Goal: Task Accomplishment & Management: Manage account settings

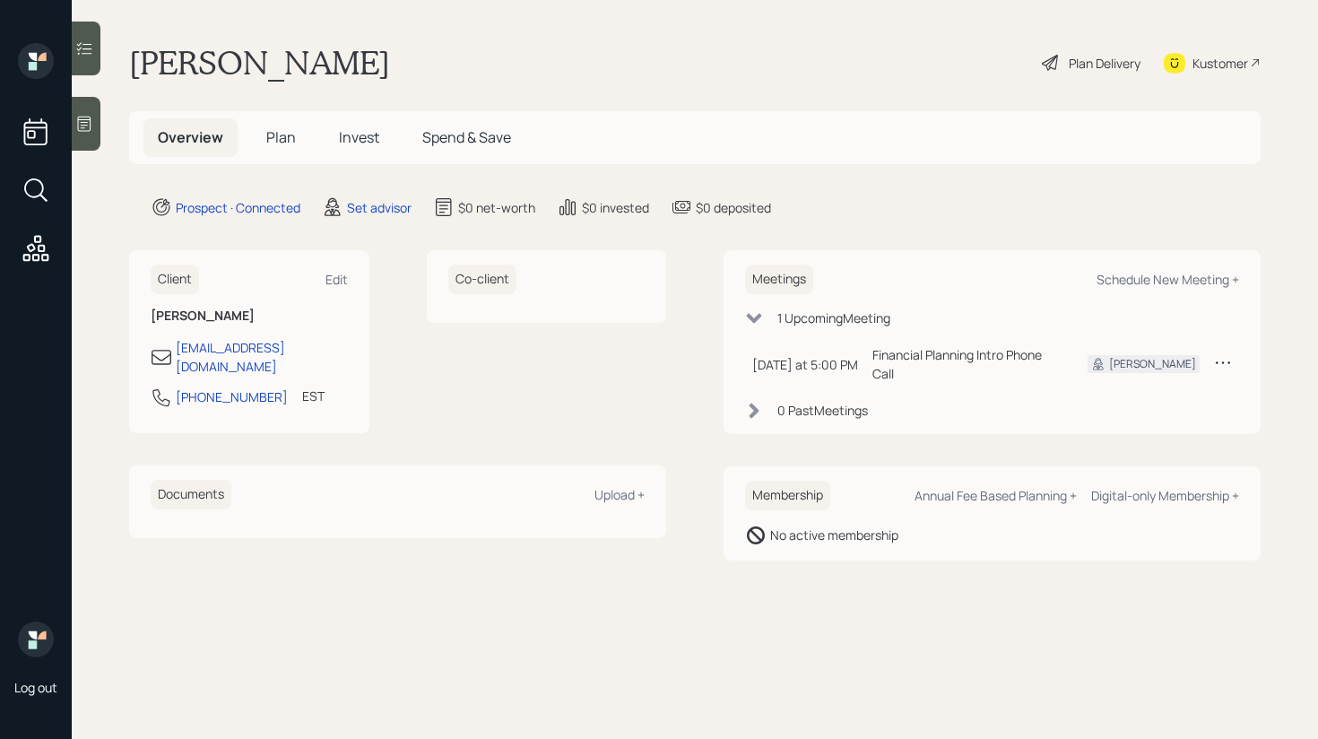
click at [574, 353] on div "Co-client" at bounding box center [547, 341] width 240 height 183
click at [1144, 279] on div "Schedule New Meeting +" at bounding box center [1168, 279] width 143 height 17
select select "round-[PERSON_NAME]"
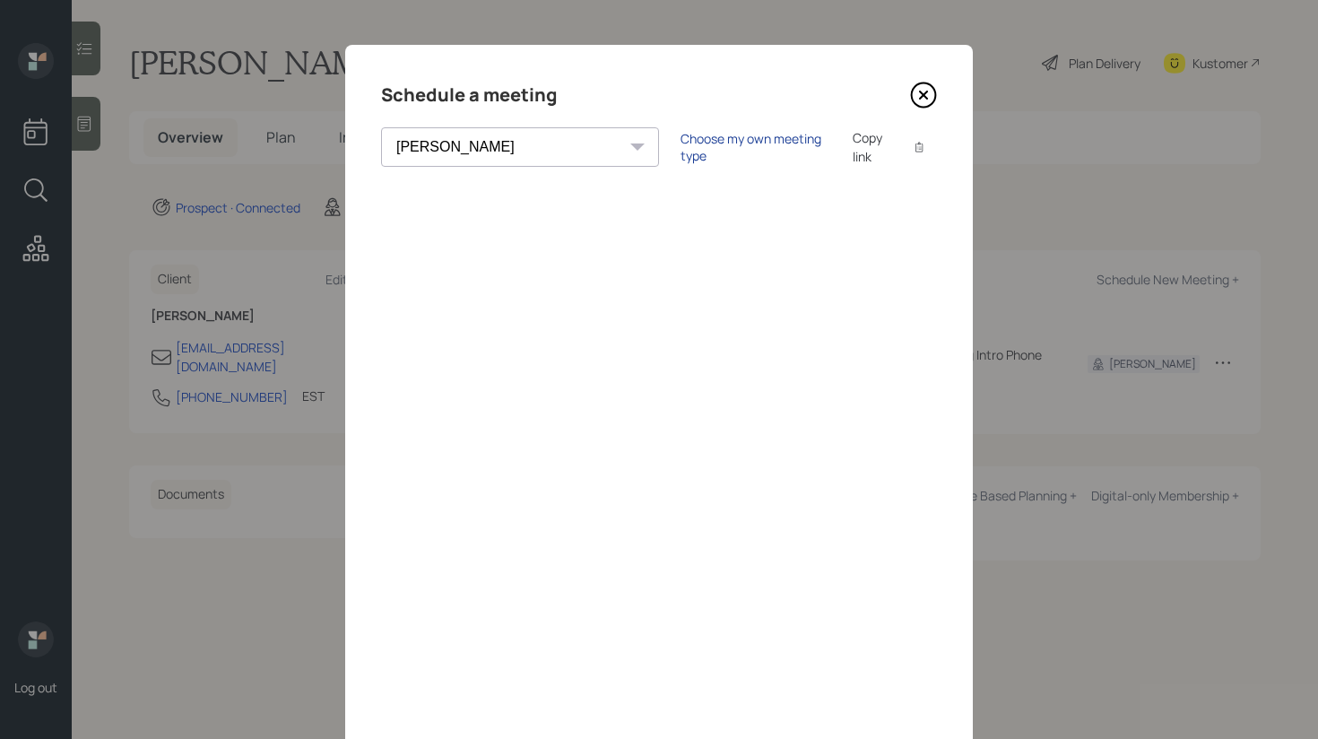
click at [681, 142] on div "Choose my own meeting type" at bounding box center [756, 147] width 151 height 34
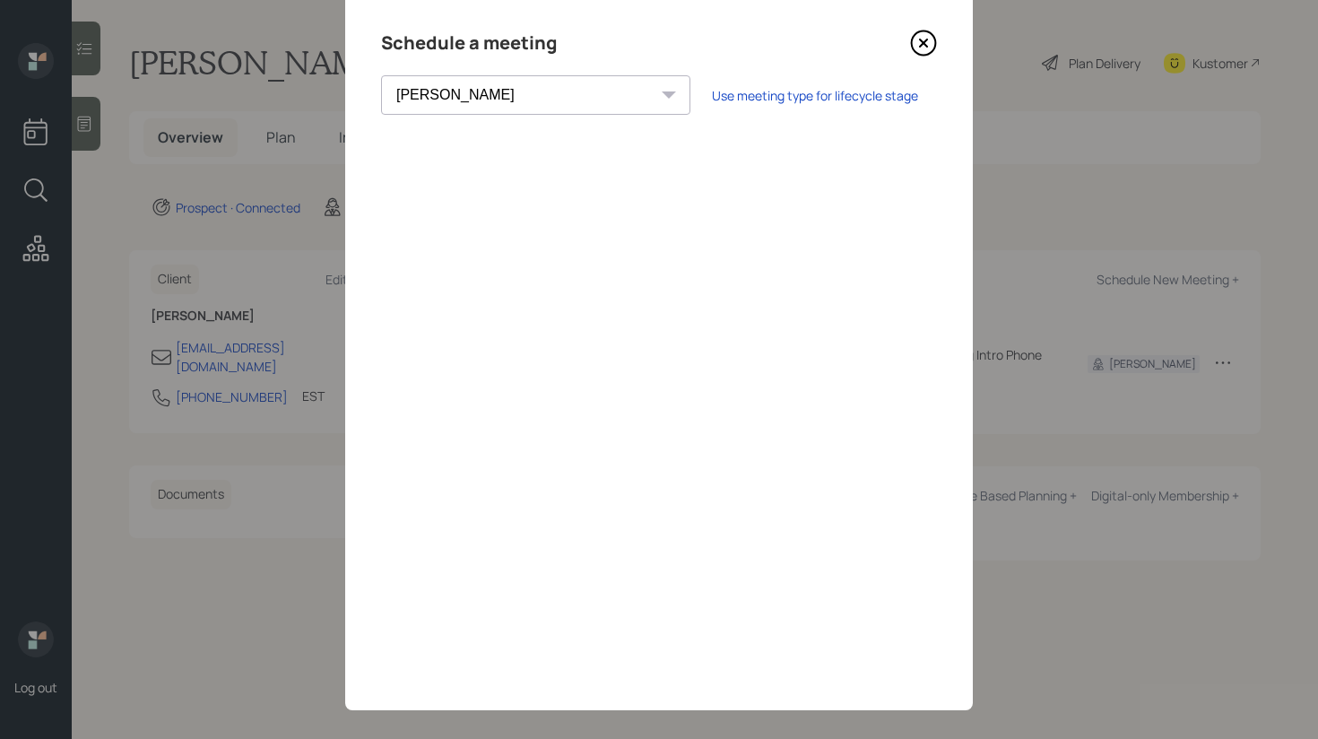
scroll to position [63, 0]
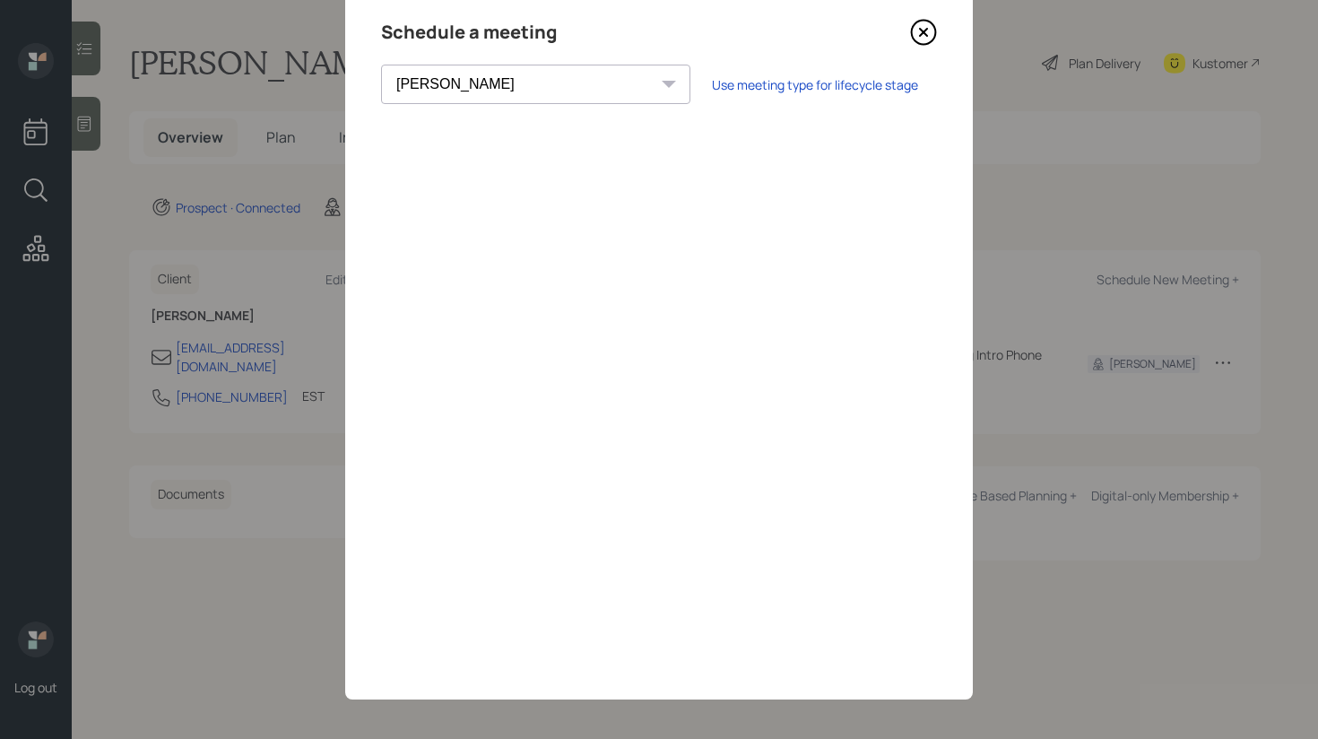
click at [928, 40] on icon at bounding box center [923, 32] width 27 height 27
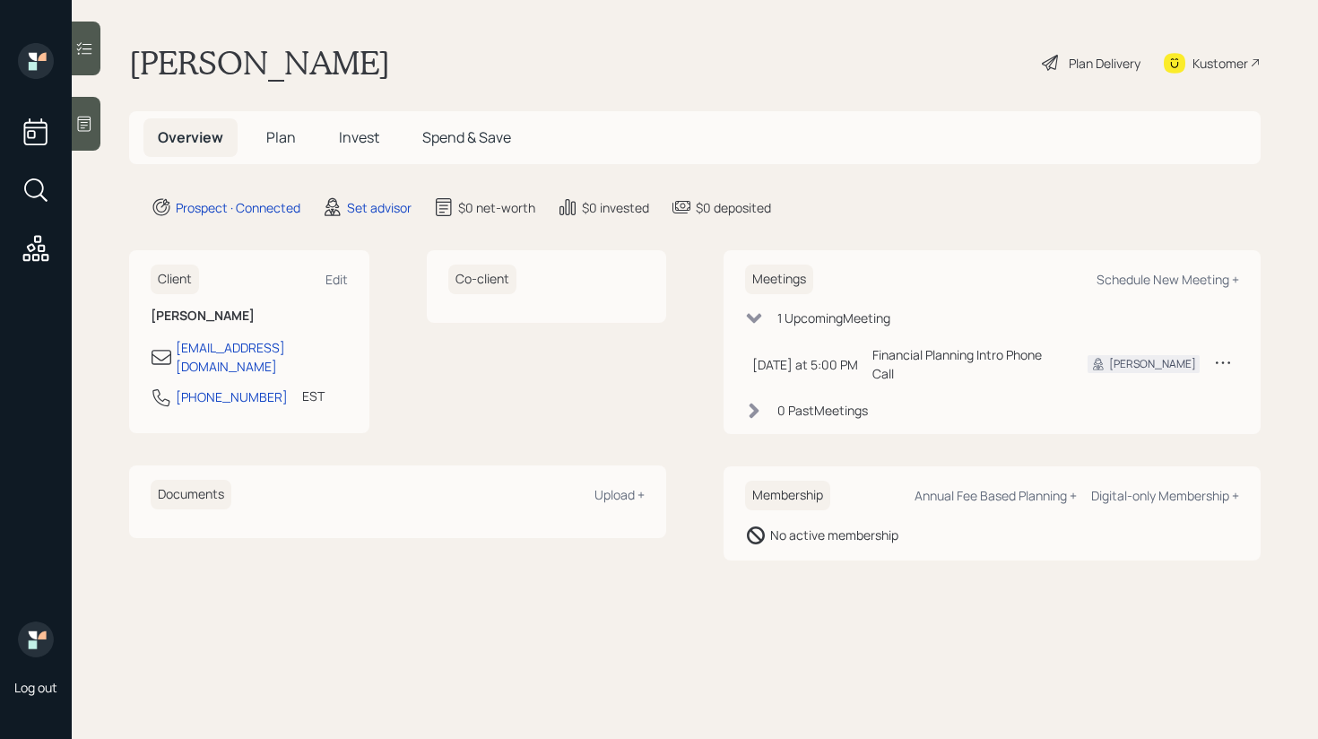
click at [91, 122] on icon at bounding box center [84, 124] width 13 height 15
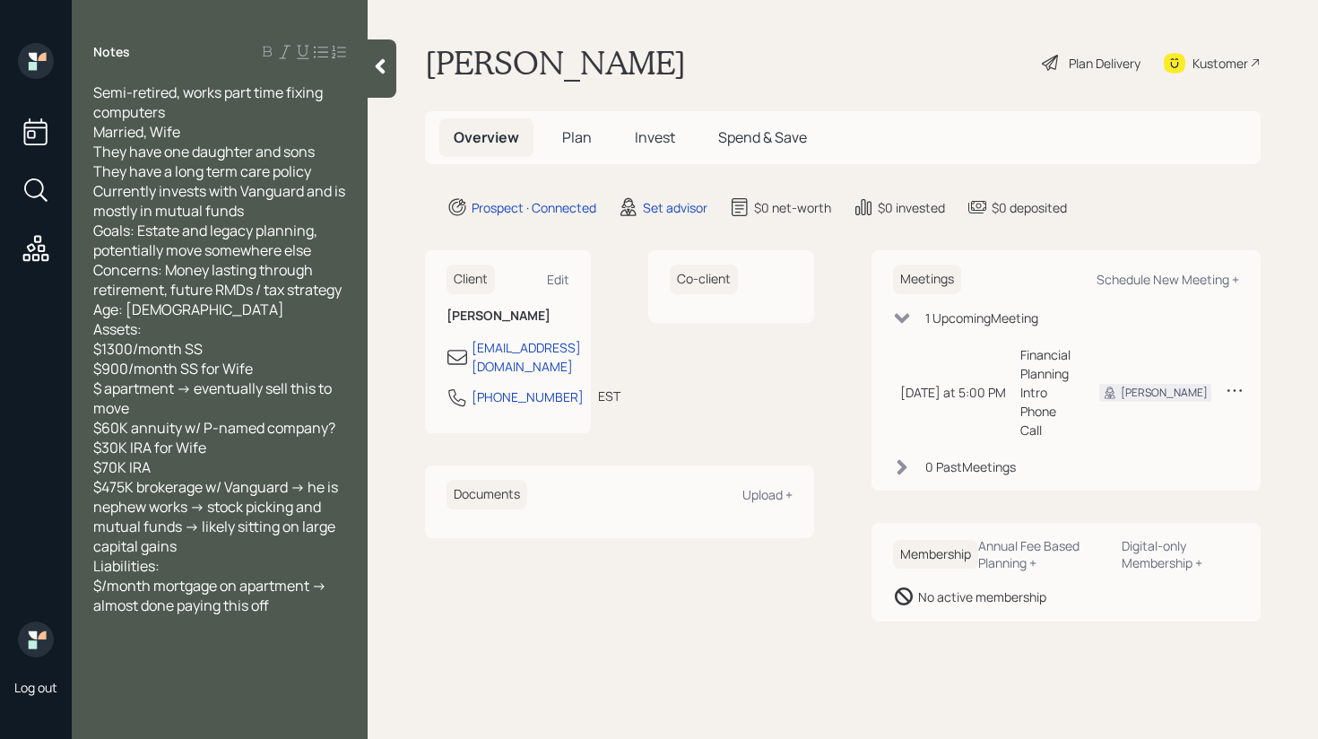
click at [253, 473] on div "$70K IRA" at bounding box center [219, 467] width 253 height 20
click at [244, 544] on div "$475K brokerage w/ Vanguard -> he is nephew works -> stock picking and mutual f…" at bounding box center [219, 516] width 253 height 79
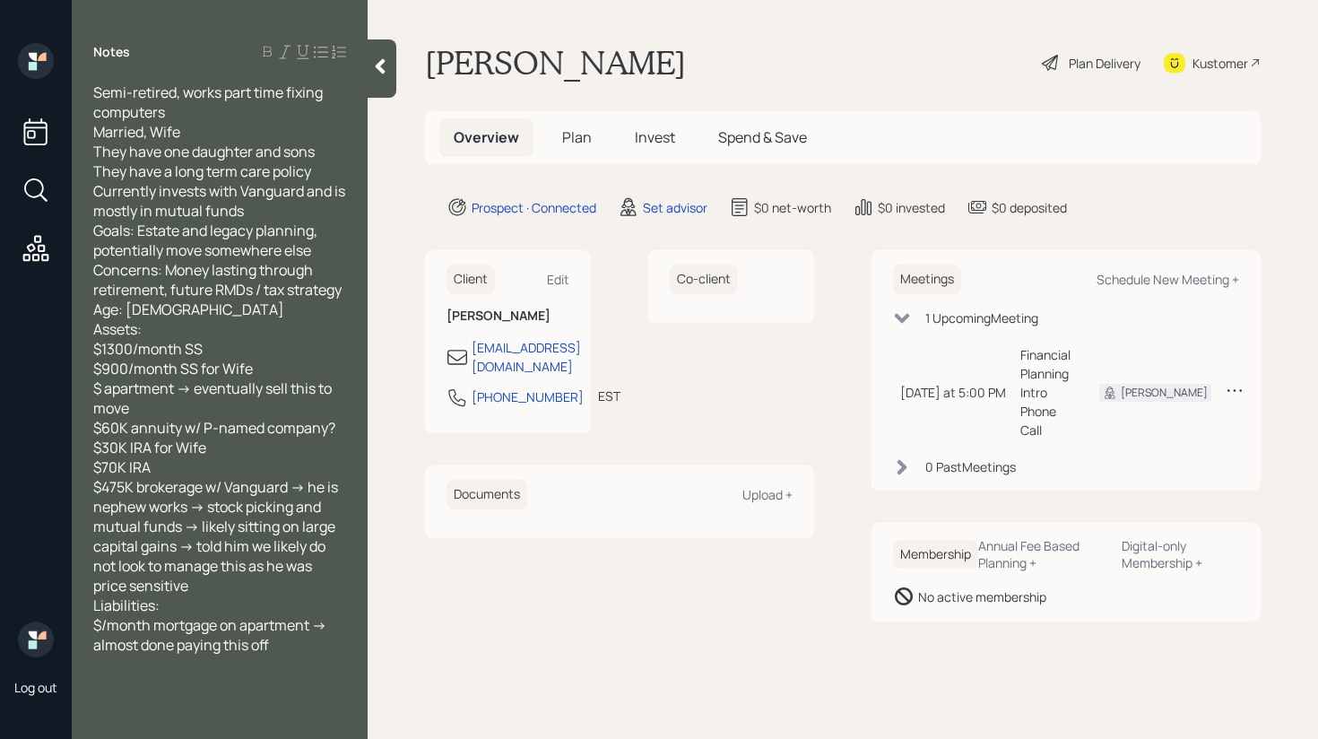
click at [389, 80] on div at bounding box center [382, 68] width 29 height 58
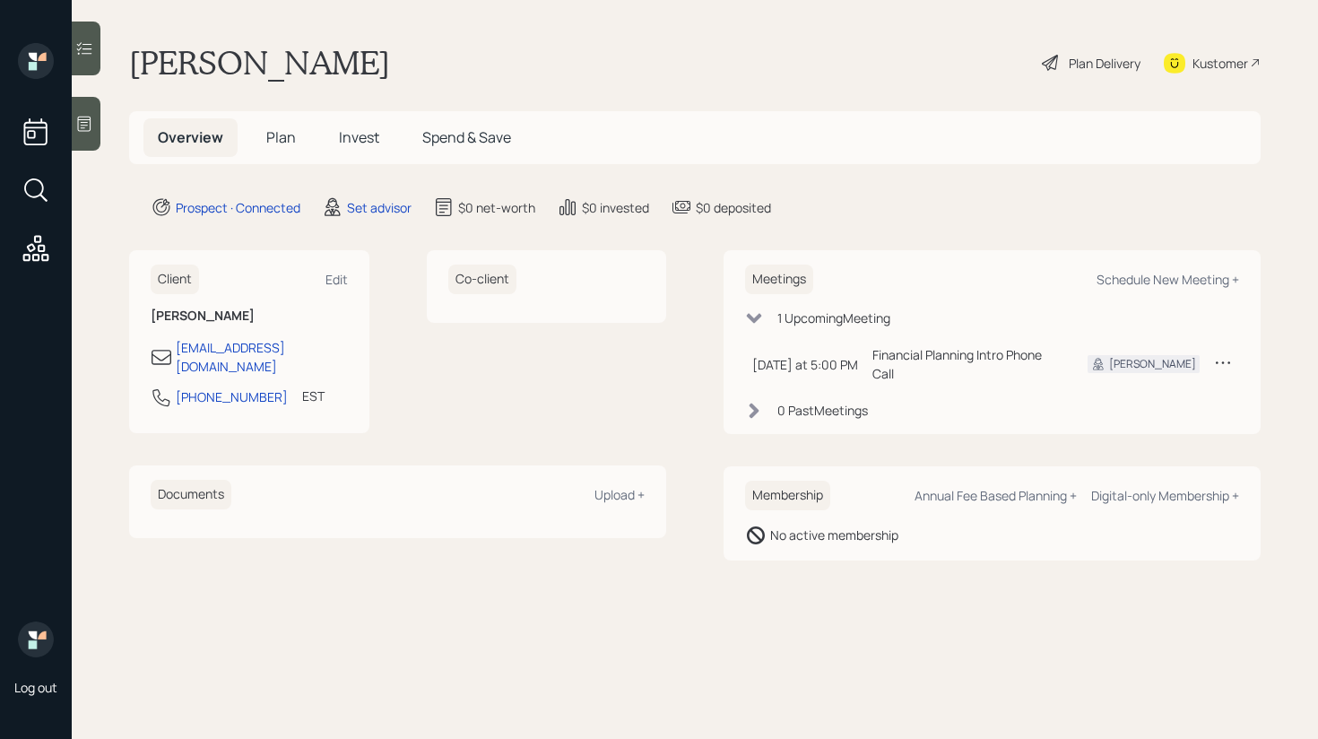
click at [82, 121] on icon at bounding box center [84, 124] width 18 height 18
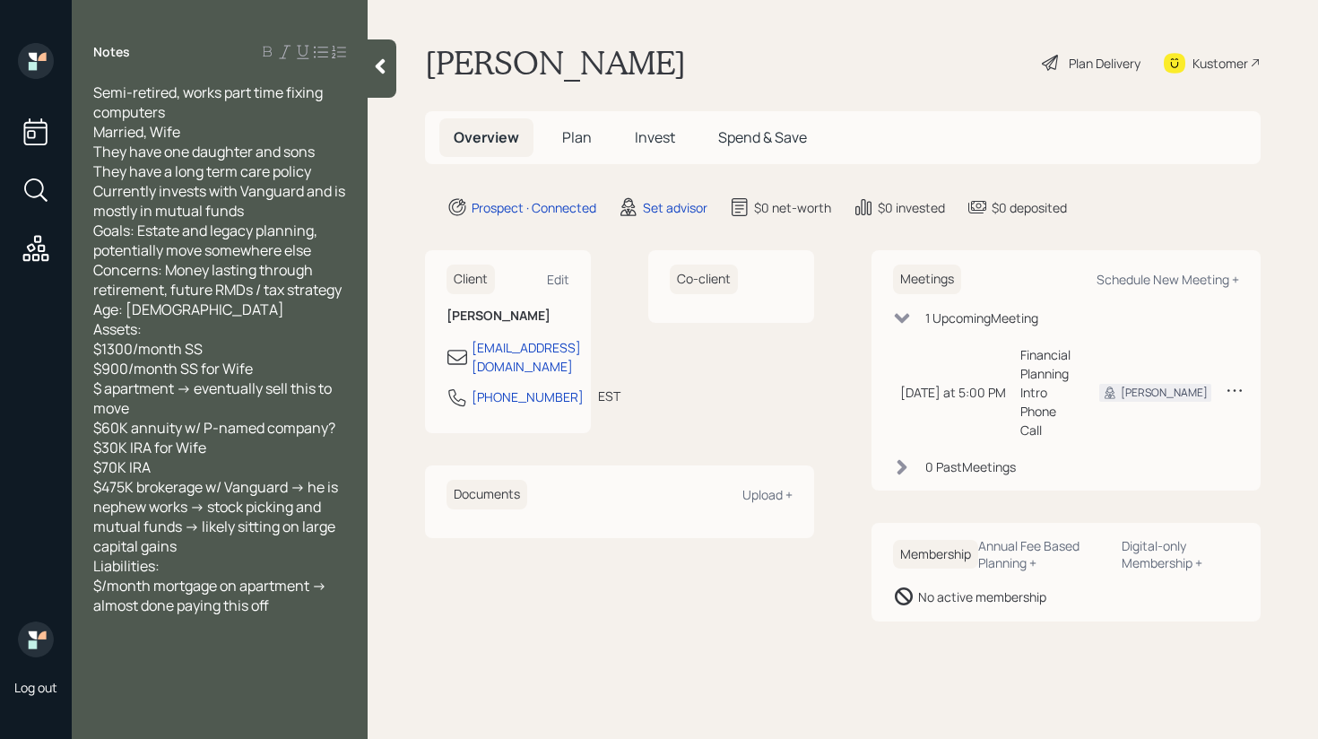
click at [379, 89] on div at bounding box center [382, 68] width 29 height 58
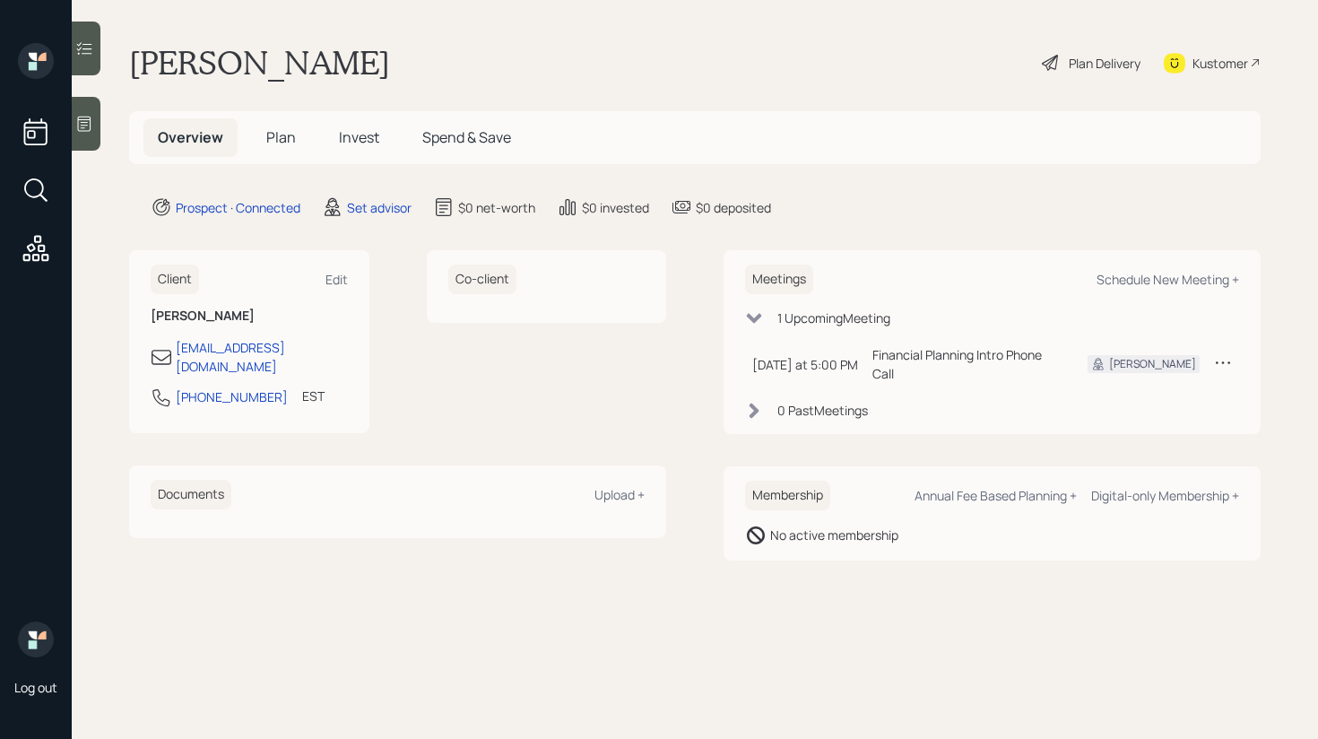
click at [81, 131] on icon at bounding box center [84, 124] width 13 height 15
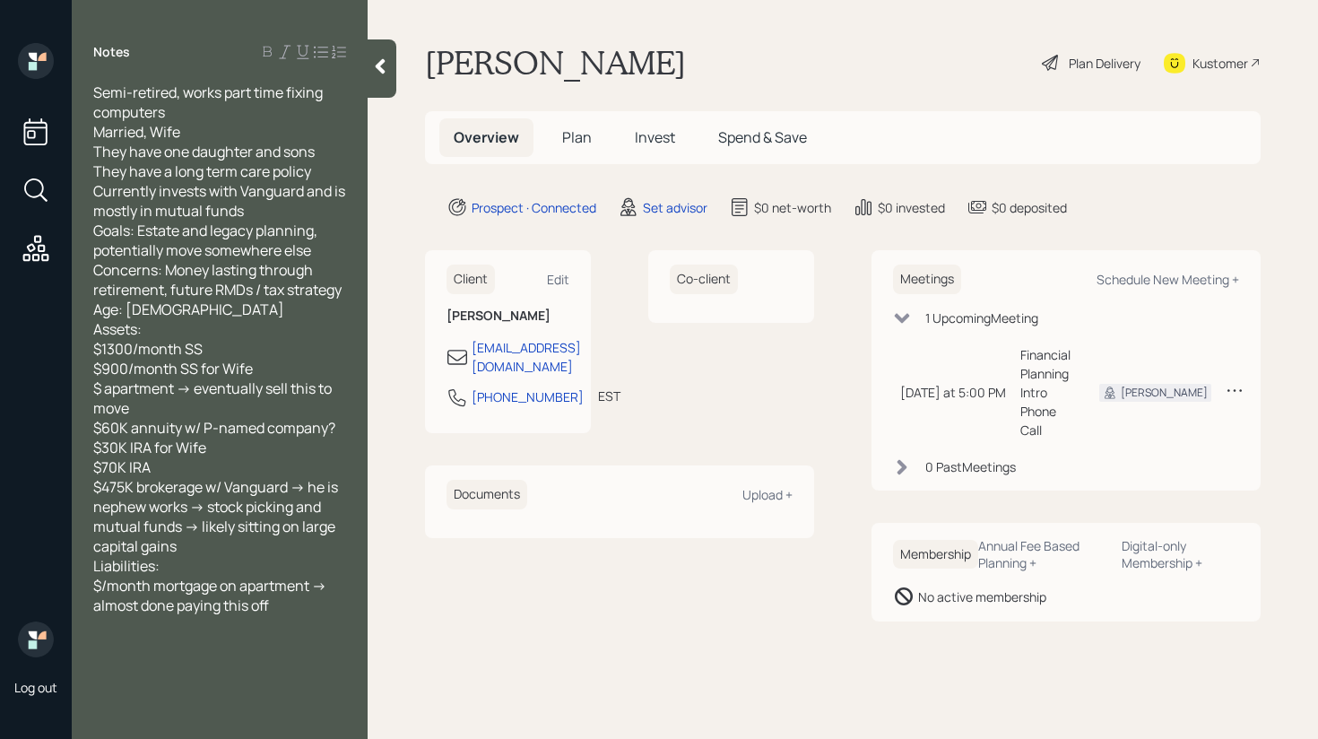
click at [231, 552] on div "Semi-retired, works part time fixing computers Married, Wife They have one daug…" at bounding box center [219, 349] width 253 height 533
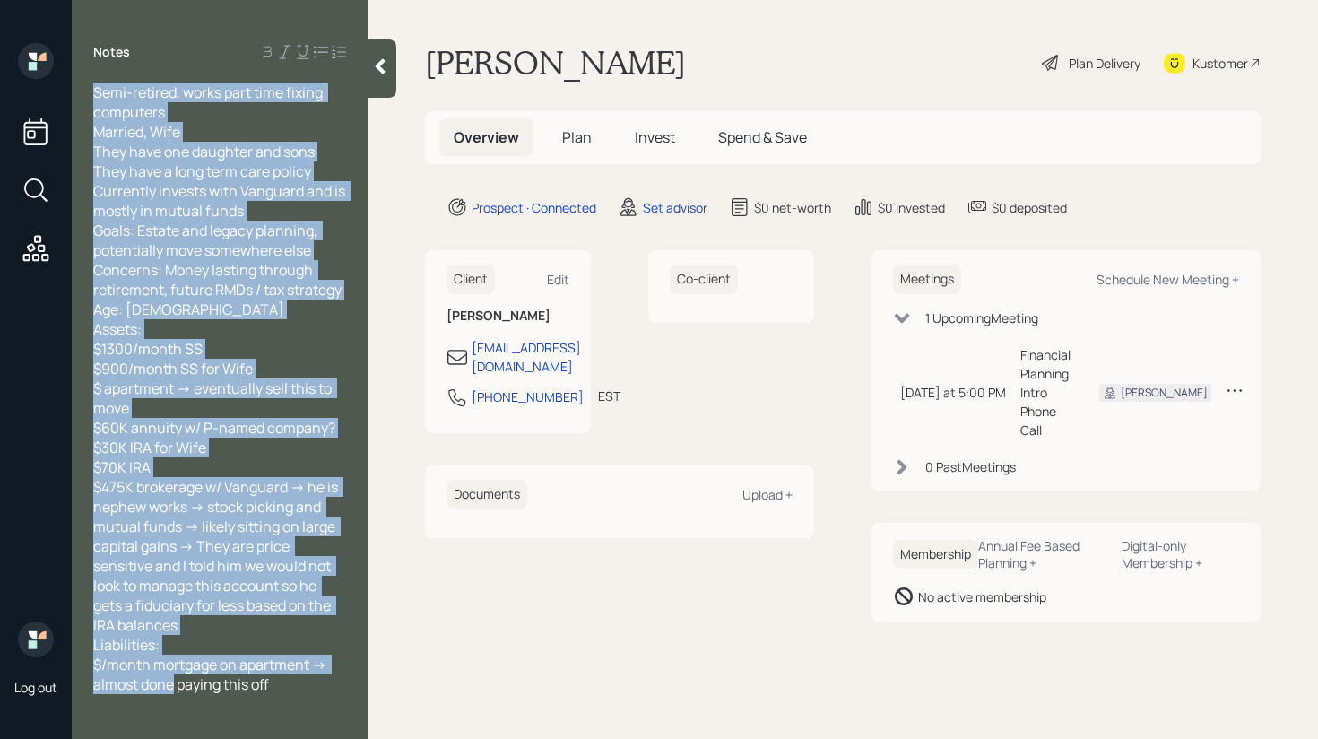
copy span "Semi-retired, works part time fixing computers Married, Wife They have one daug…"
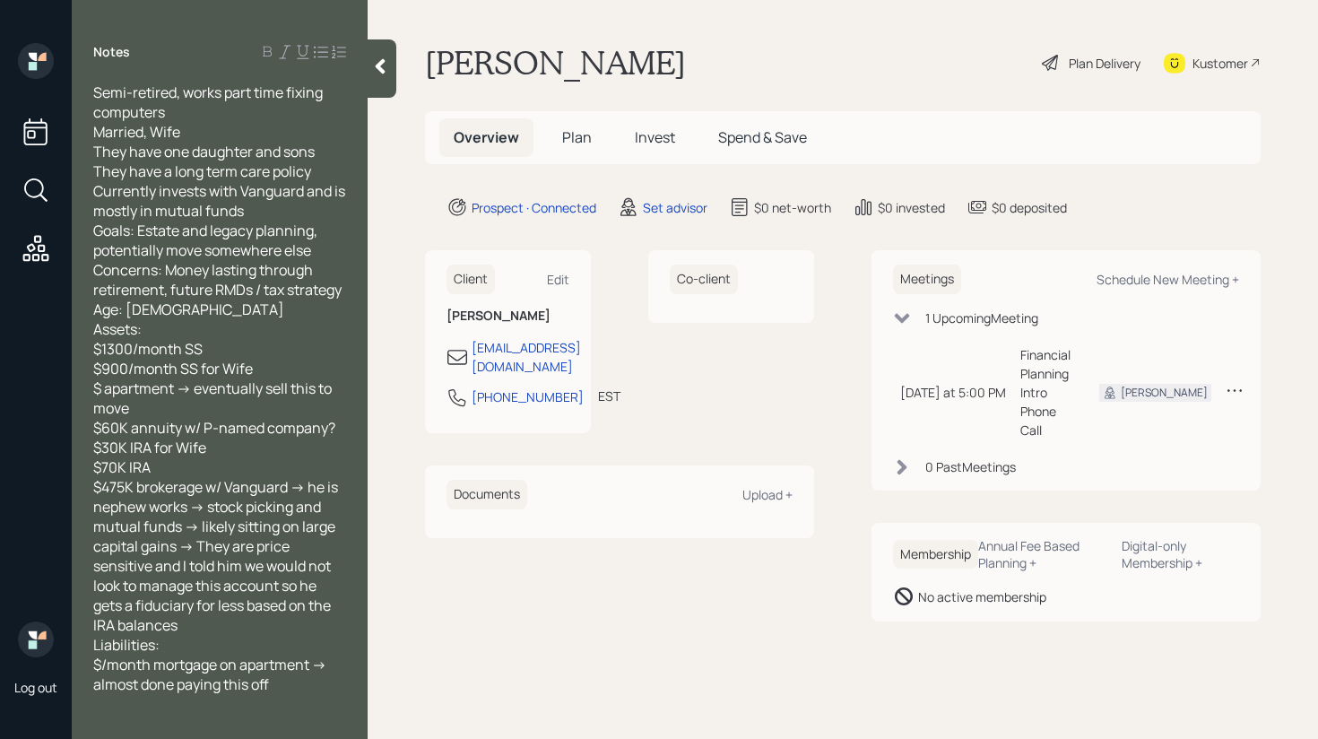
click at [365, 84] on div "Semi-retired, works part time fixing computers Married, Wife They have one daug…" at bounding box center [220, 389] width 296 height 612
click at [388, 78] on div at bounding box center [382, 68] width 29 height 58
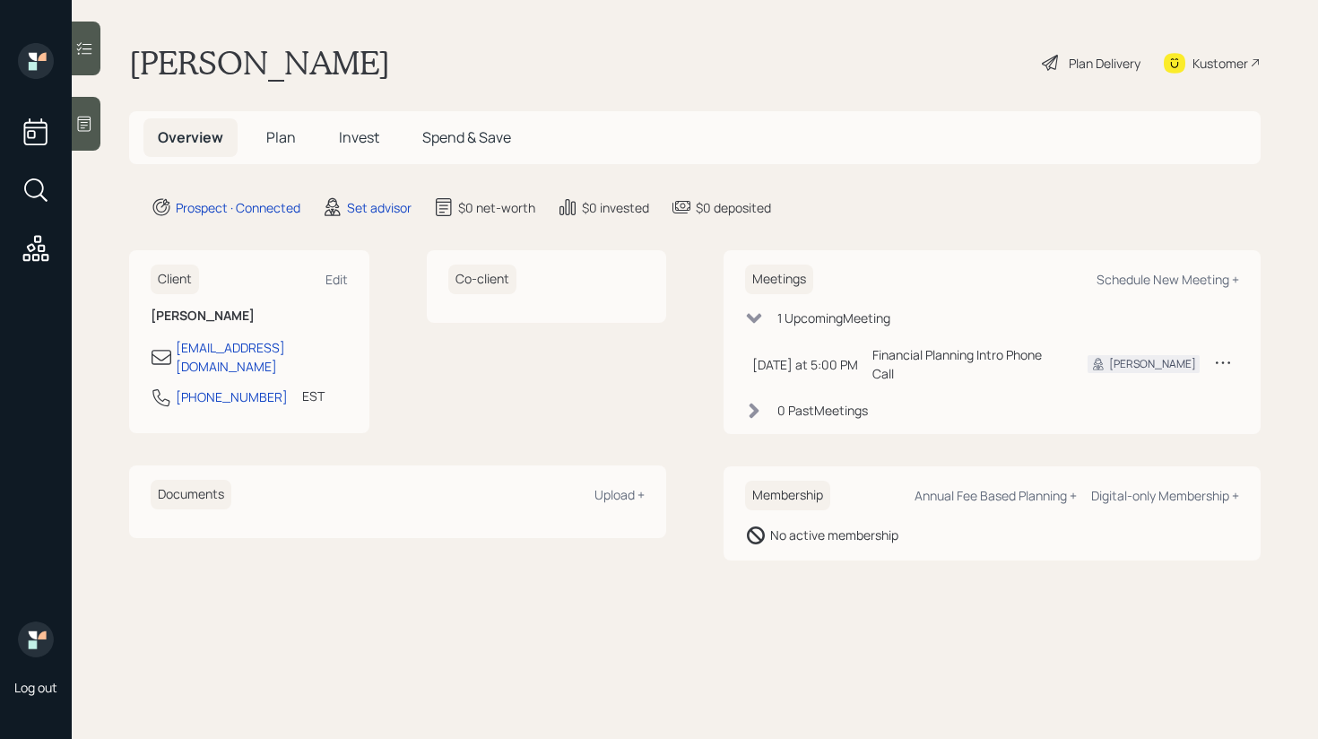
click at [755, 33] on main "[PERSON_NAME] Plan Delivery Kustomer Overview Plan Invest Spend & Save Prospect…" at bounding box center [695, 369] width 1247 height 739
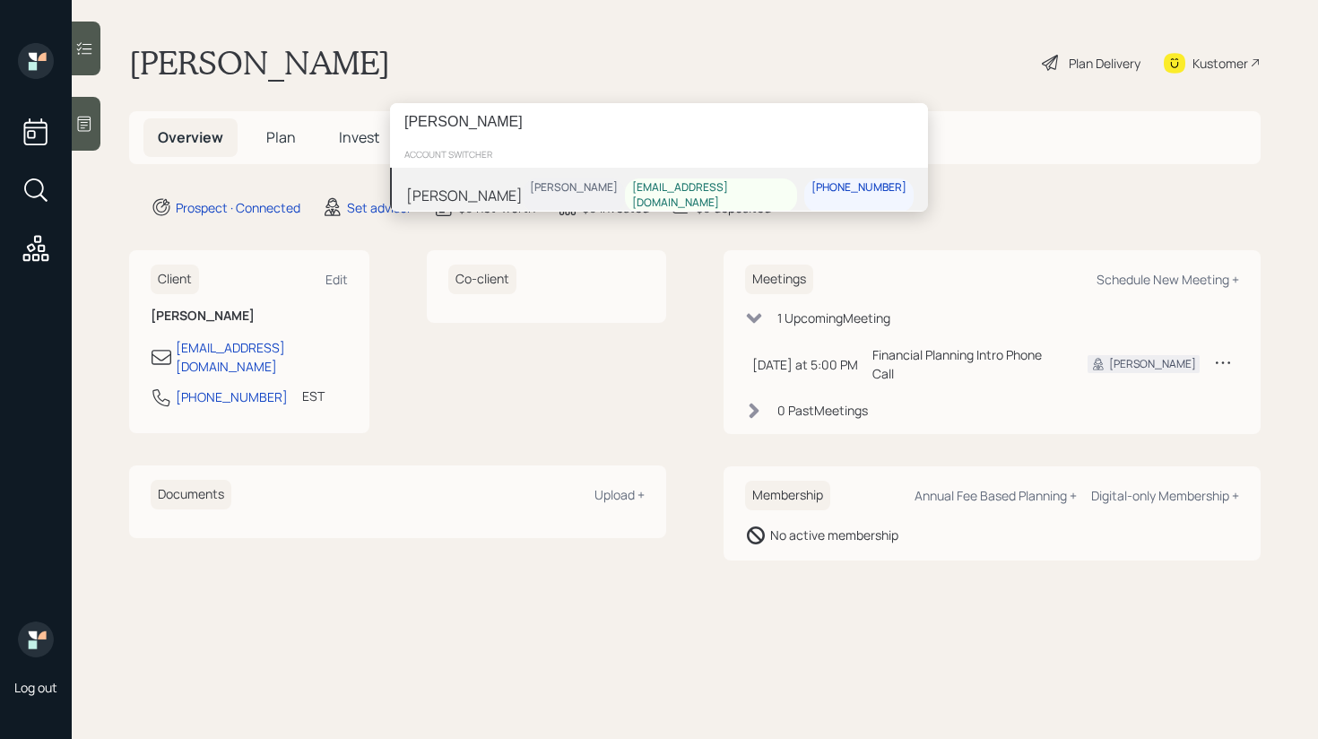
type input "[PERSON_NAME]"
click at [518, 194] on div "[PERSON_NAME] Schaefer [EMAIL_ADDRESS][DOMAIN_NAME] [PHONE_NUMBER]" at bounding box center [659, 196] width 538 height 56
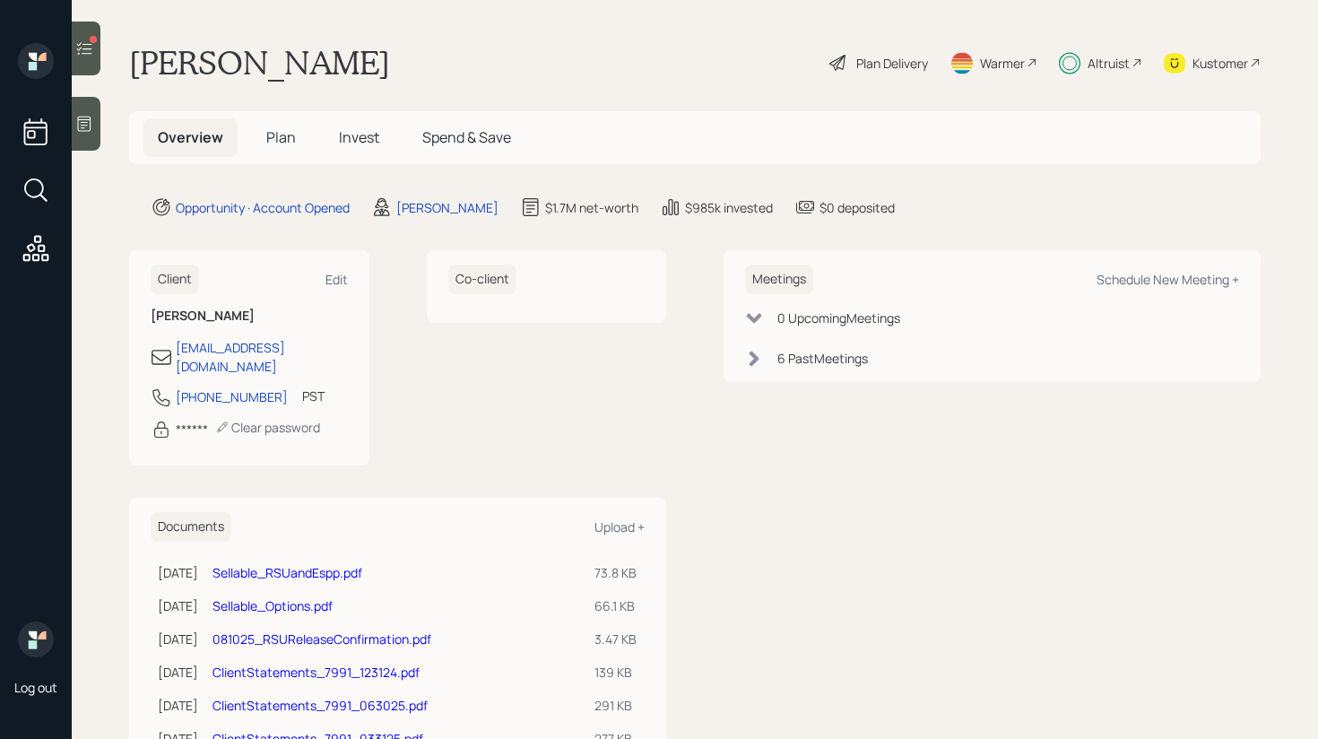
click at [333, 144] on h5 "Invest" at bounding box center [359, 137] width 69 height 39
